Goal: Task Accomplishment & Management: Use online tool/utility

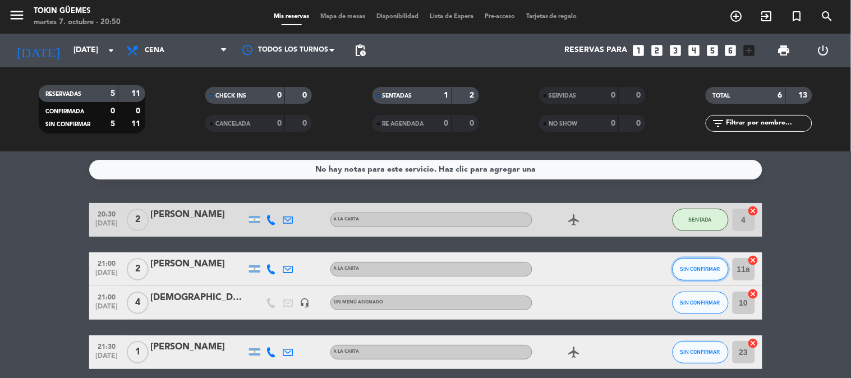
click at [696, 268] on span "SIN CONFIRMAR" at bounding box center [701, 269] width 40 height 6
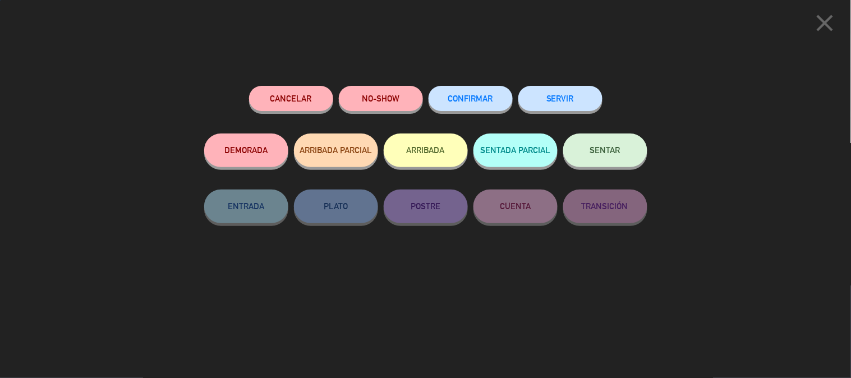
click at [596, 146] on button "SENTAR" at bounding box center [606, 151] width 84 height 34
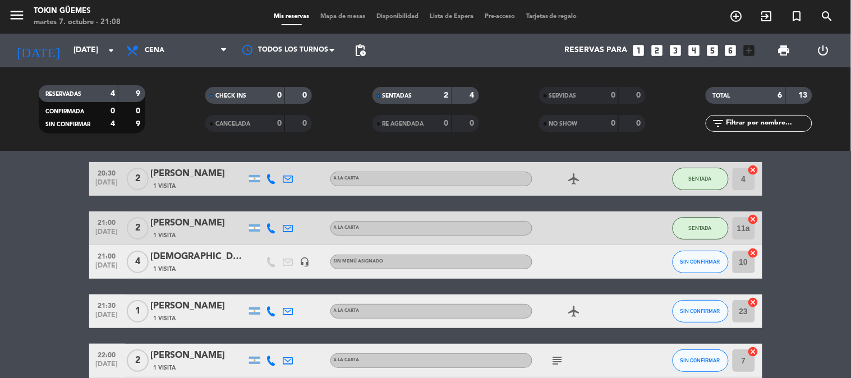
scroll to position [125, 0]
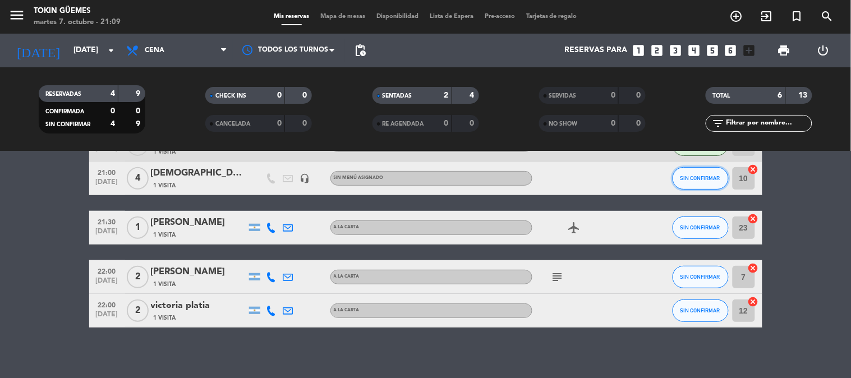
click at [690, 180] on span "SIN CONFIRMAR" at bounding box center [701, 178] width 40 height 6
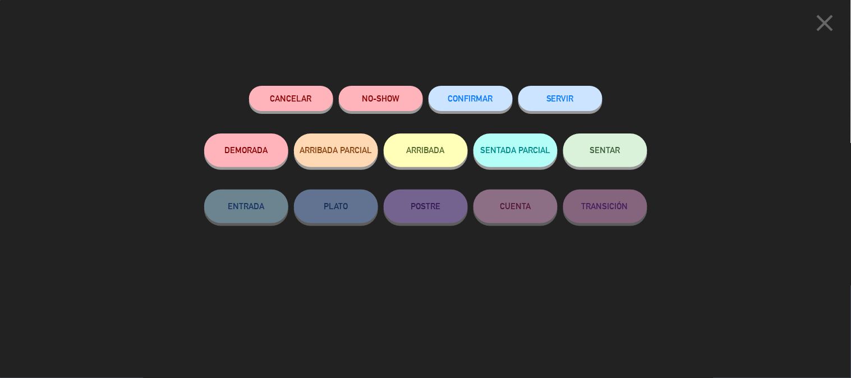
click at [580, 147] on button "SENTAR" at bounding box center [606, 151] width 84 height 34
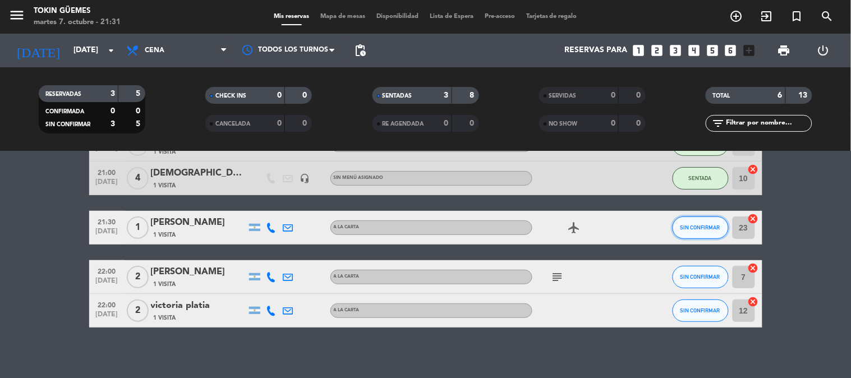
click at [695, 228] on span "SIN CONFIRMAR" at bounding box center [701, 228] width 40 height 6
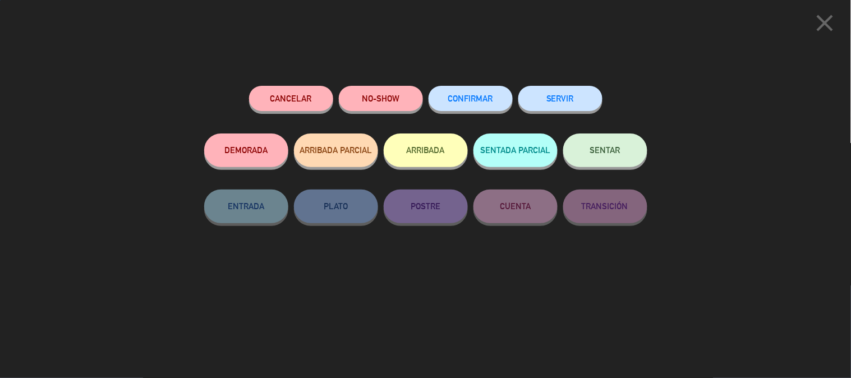
click at [598, 158] on button "SENTAR" at bounding box center [606, 151] width 84 height 34
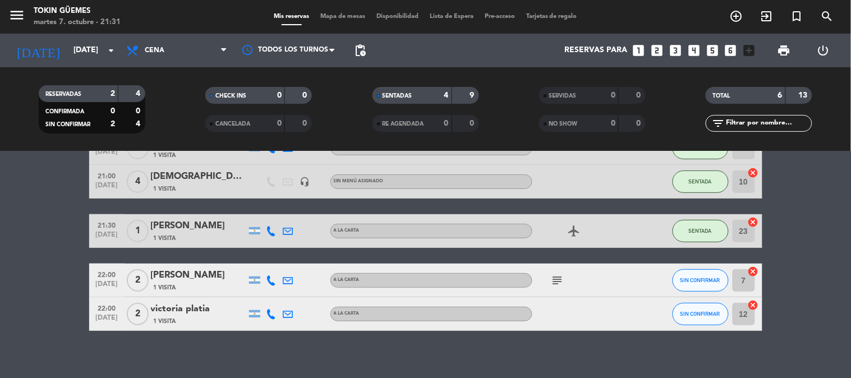
scroll to position [130, 0]
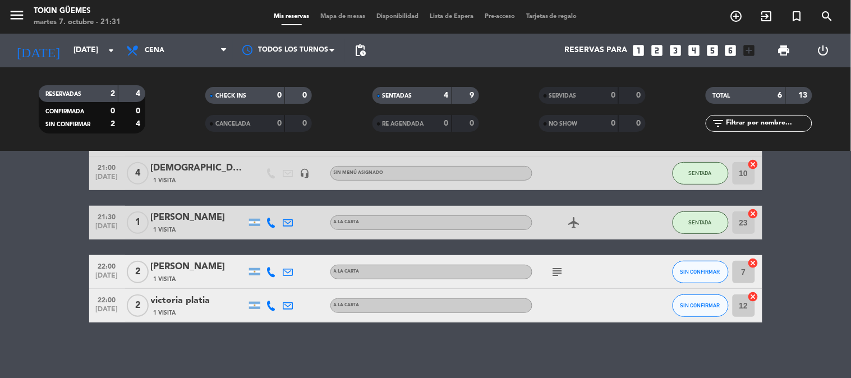
click at [826, 249] on bookings-row "20:30 [DATE] 2 [PERSON_NAME] 1 Visita A LA CARTA airplanemode_active SENTADA 4 …" at bounding box center [425, 198] width 851 height 249
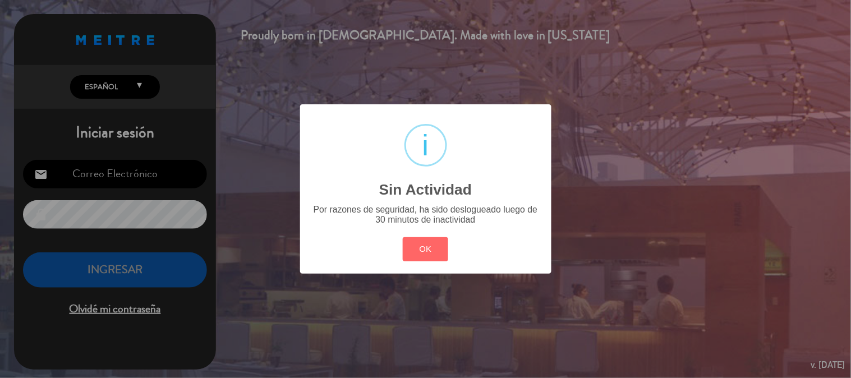
type input "[EMAIL_ADDRESS][DOMAIN_NAME]"
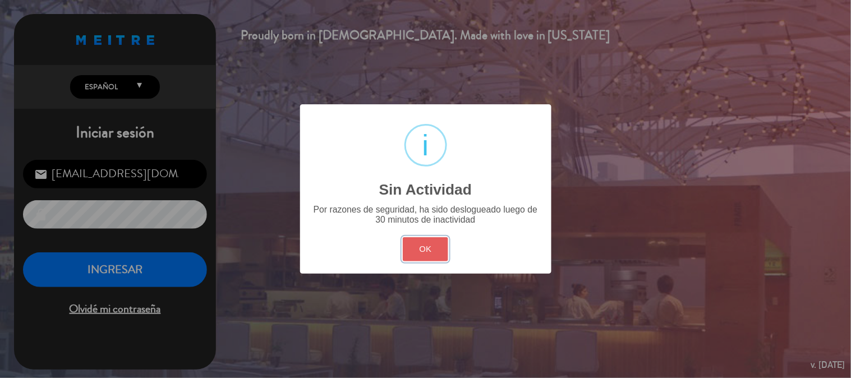
click at [427, 257] on button "OK" at bounding box center [425, 249] width 45 height 24
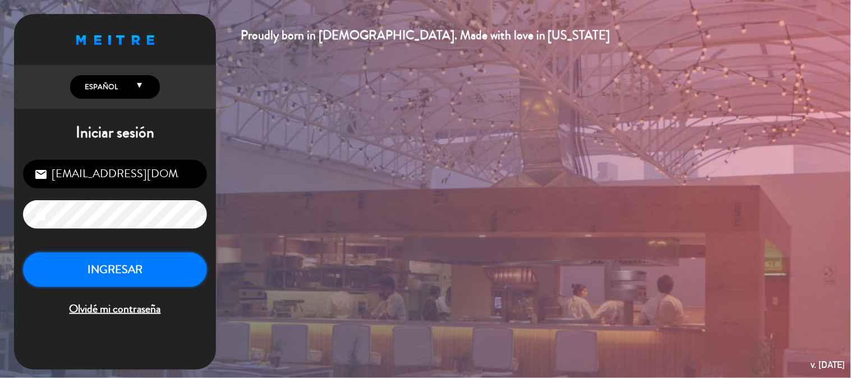
click at [152, 254] on button "INGRESAR" at bounding box center [115, 270] width 184 height 35
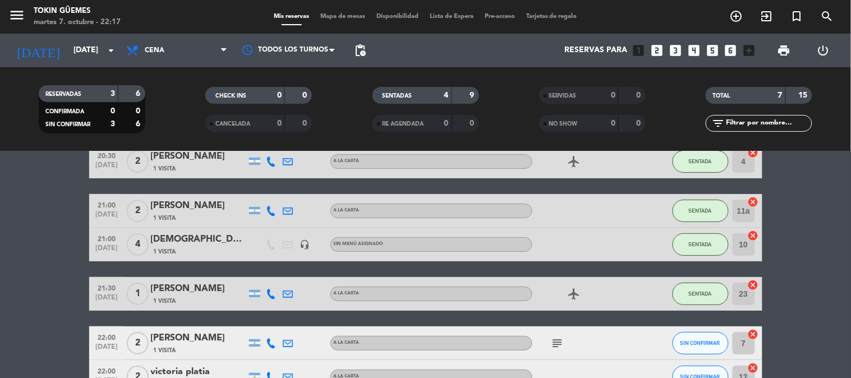
scroll to position [125, 0]
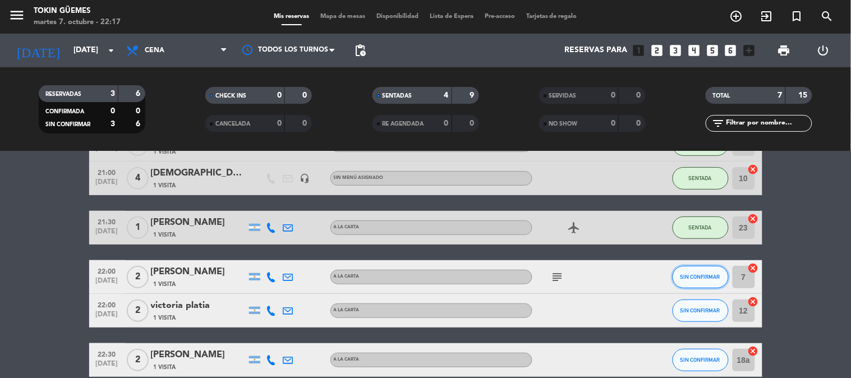
click at [697, 274] on span "SIN CONFIRMAR" at bounding box center [701, 277] width 40 height 6
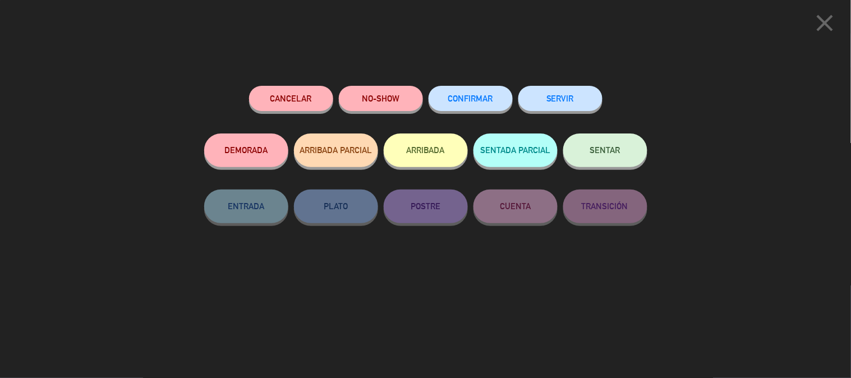
click at [603, 150] on span "SENTAR" at bounding box center [605, 150] width 30 height 10
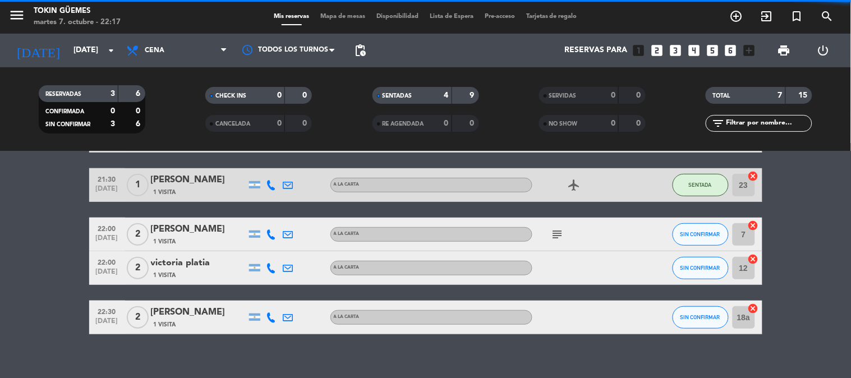
scroll to position [180, 0]
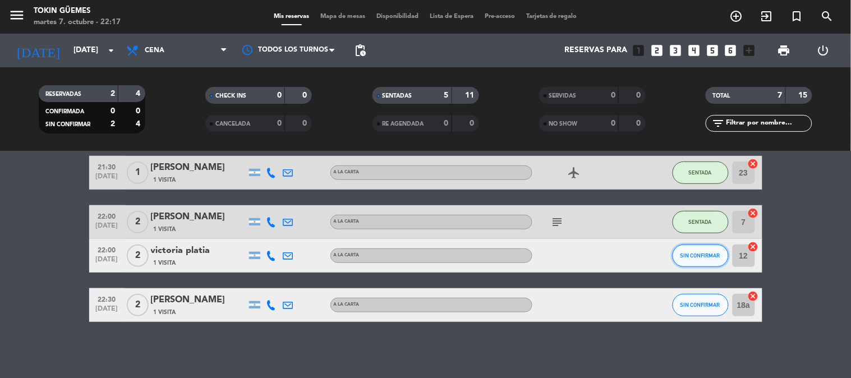
click at [704, 256] on span "SIN CONFIRMAR" at bounding box center [701, 256] width 40 height 6
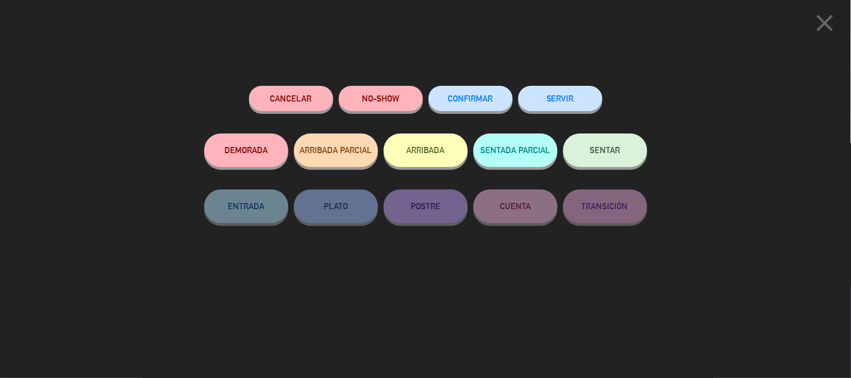
click at [610, 153] on span "SENTAR" at bounding box center [605, 150] width 30 height 10
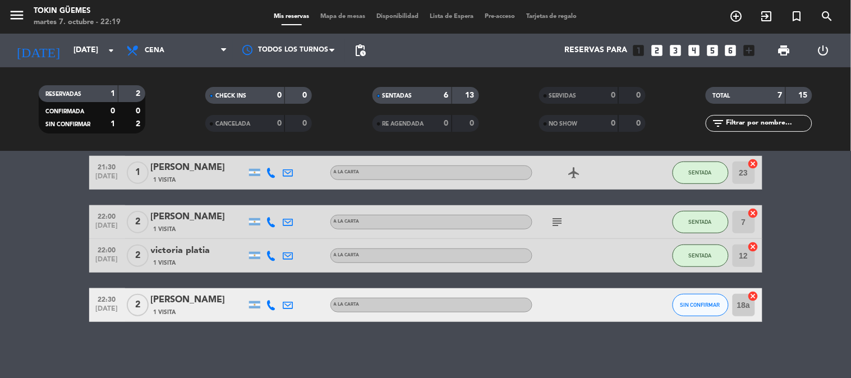
scroll to position [54, 0]
